Goal: Find specific page/section: Find specific page/section

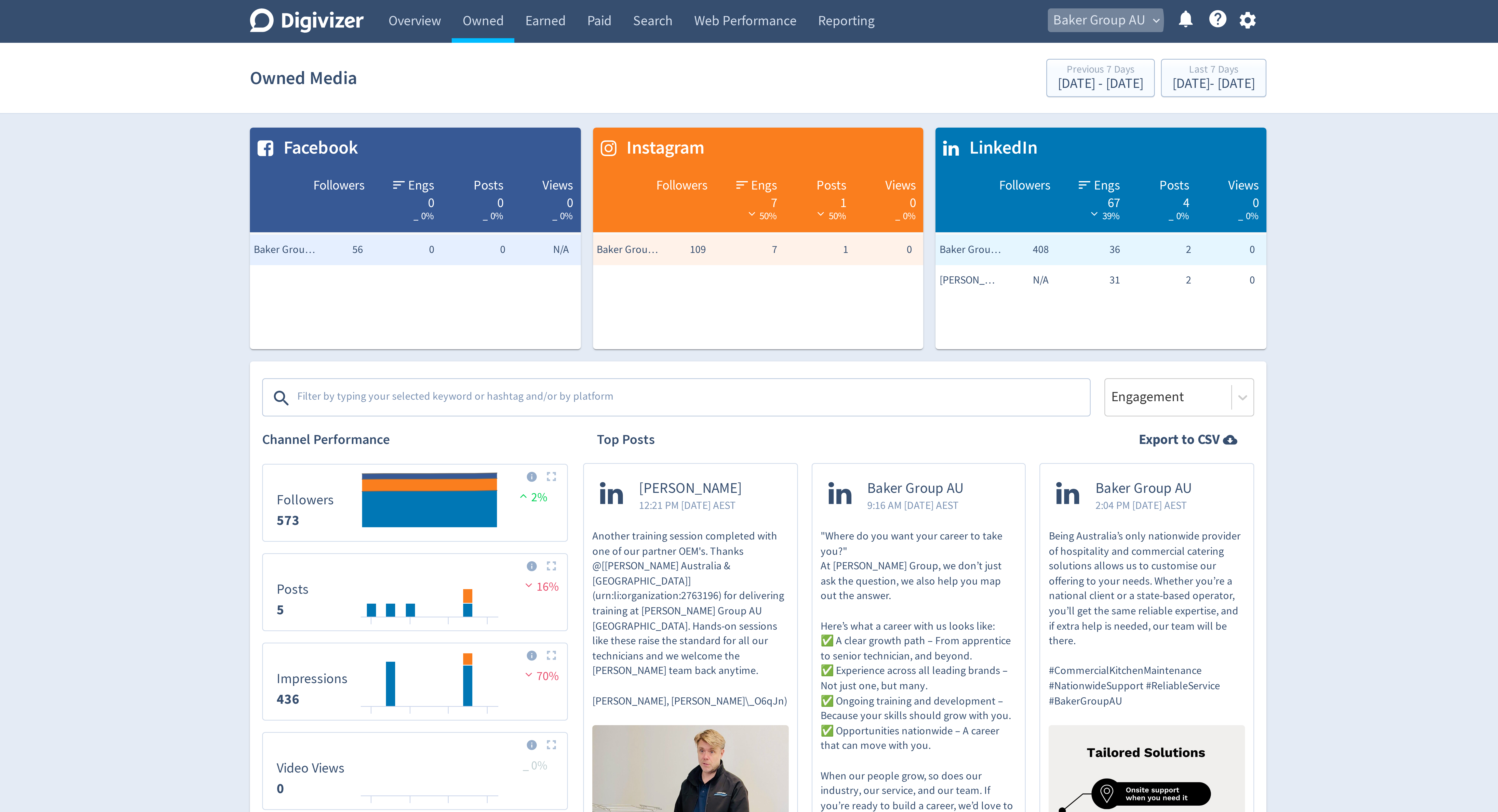
click at [865, 7] on span "Baker Group AU" at bounding box center [862, 7] width 31 height 8
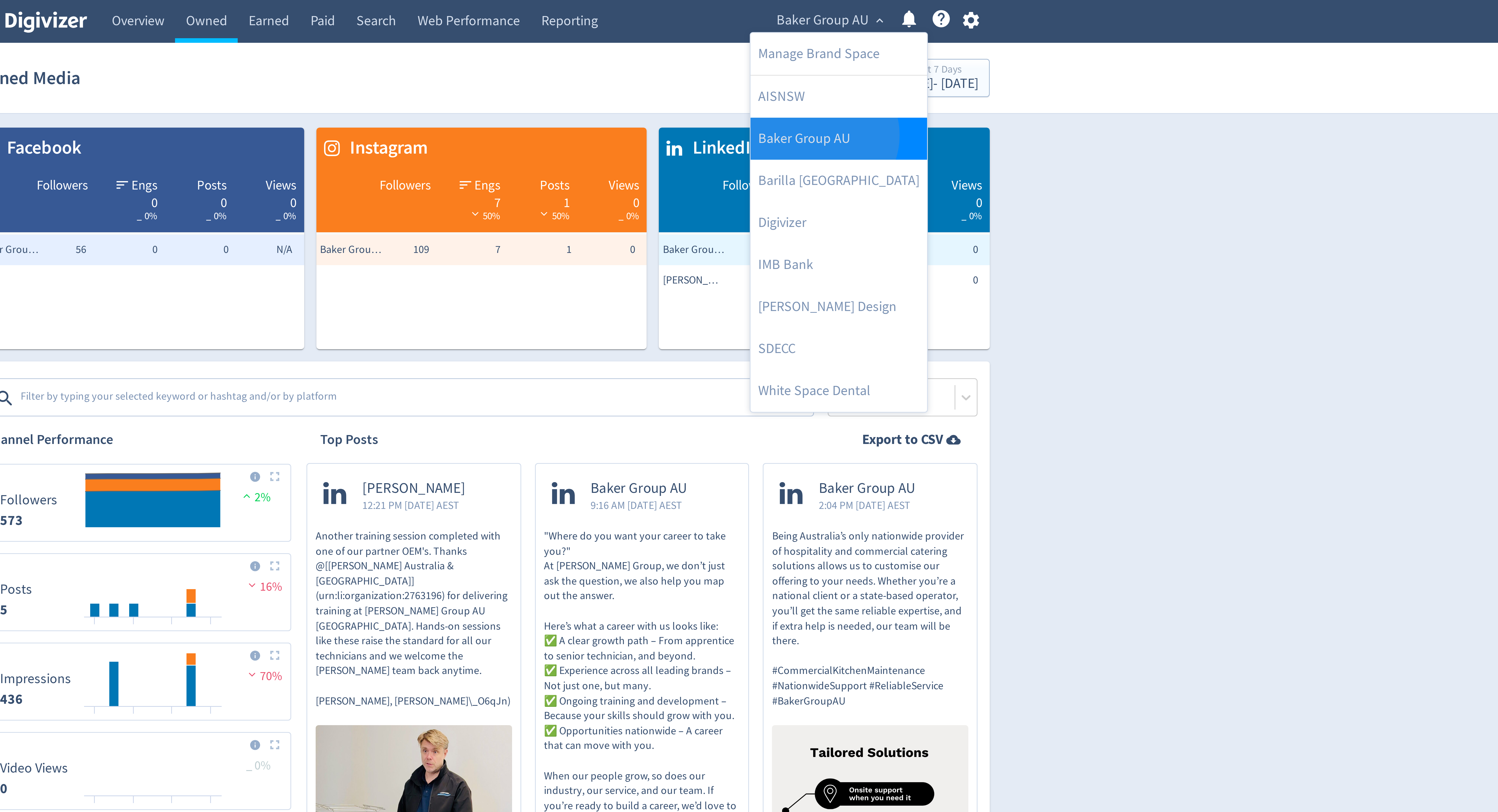
click at [863, 45] on link "Baker Group AU" at bounding box center [868, 46] width 59 height 14
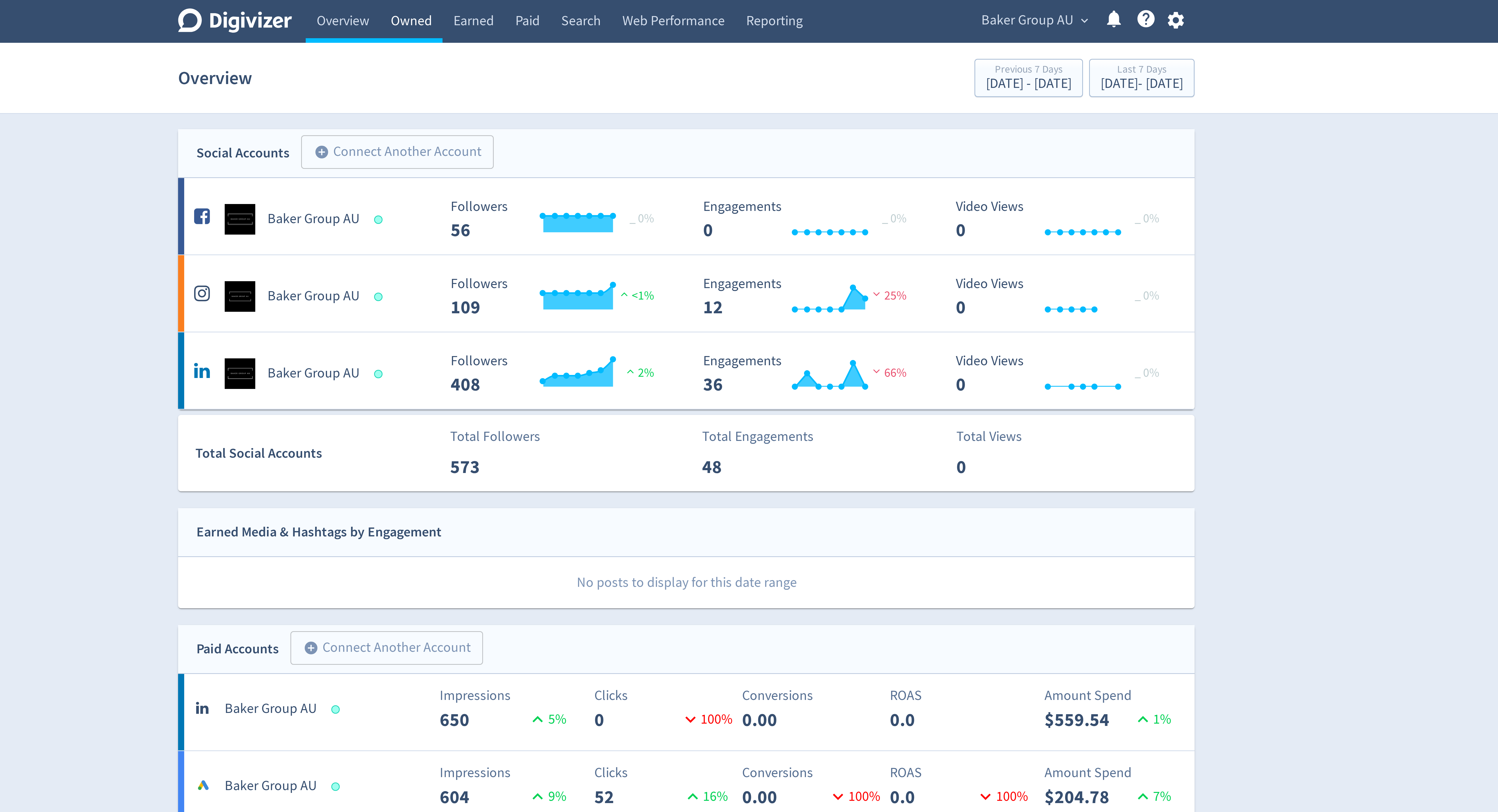
click at [664, 3] on link "Owned" at bounding box center [657, 7] width 21 height 15
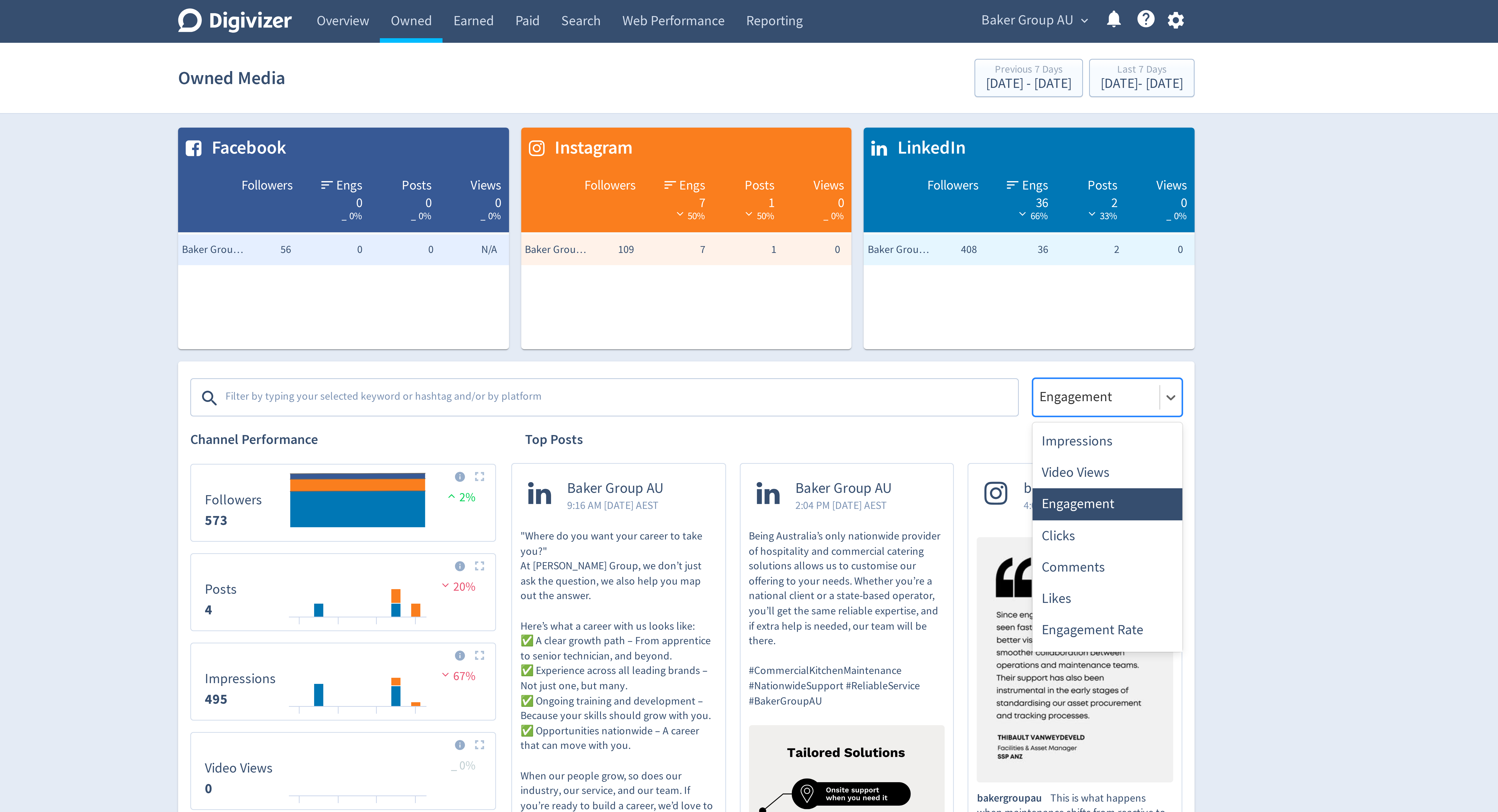
click at [882, 131] on div at bounding box center [886, 132] width 39 height 8
click at [880, 148] on div "Impressions" at bounding box center [889, 147] width 50 height 10
